Goal: Task Accomplishment & Management: Manage account settings

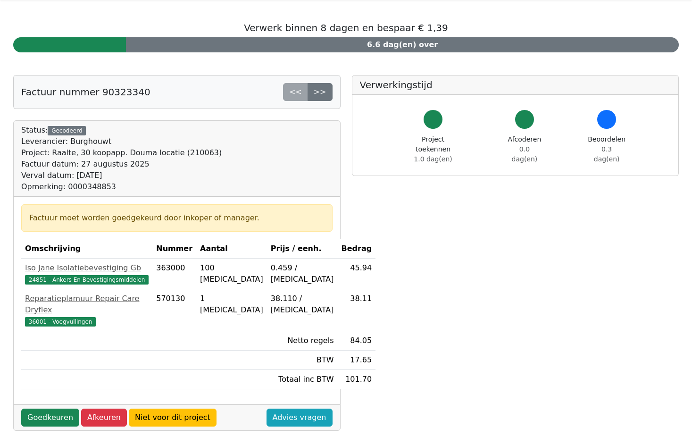
scroll to position [47, 0]
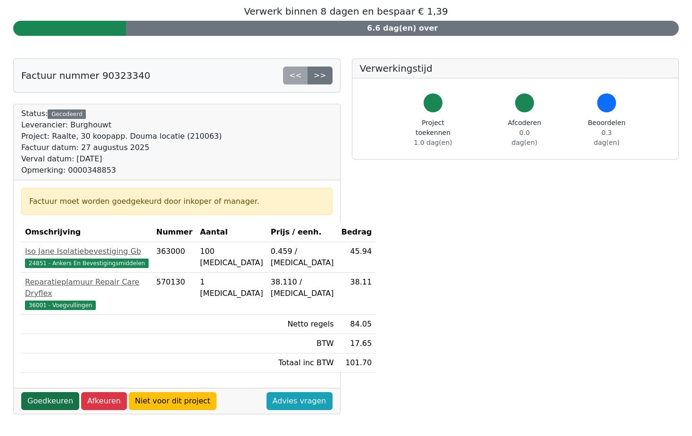
click at [55, 392] on link "Goedkeuren" at bounding box center [50, 401] width 58 height 18
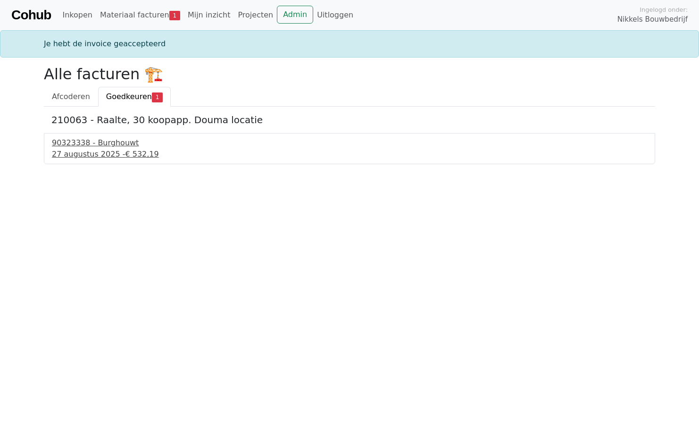
click at [115, 156] on div "27 augustus 2025 - € 532,19" at bounding box center [349, 154] width 595 height 11
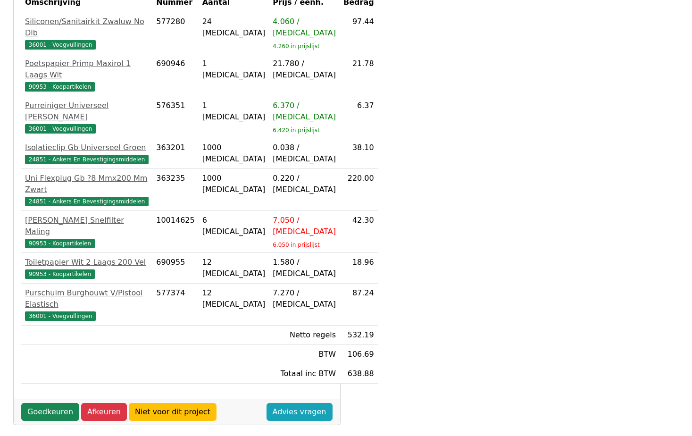
scroll to position [317, 0]
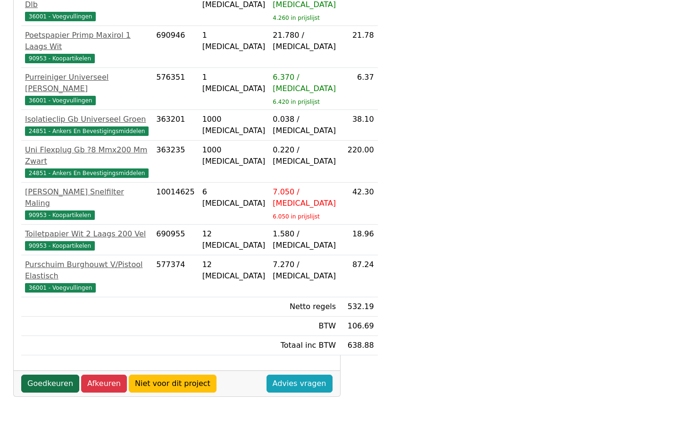
click at [39, 375] on link "Goedkeuren" at bounding box center [50, 384] width 58 height 18
